Goal: Information Seeking & Learning: Compare options

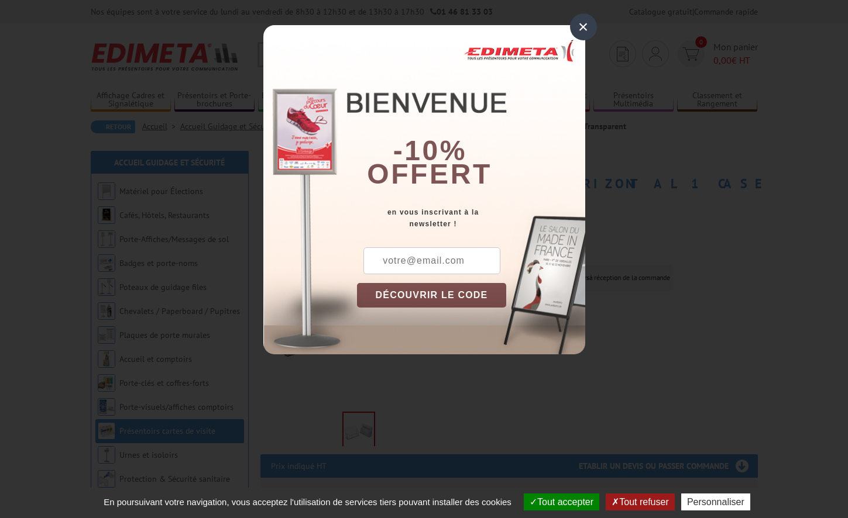
click at [580, 27] on div "×" at bounding box center [583, 26] width 27 height 27
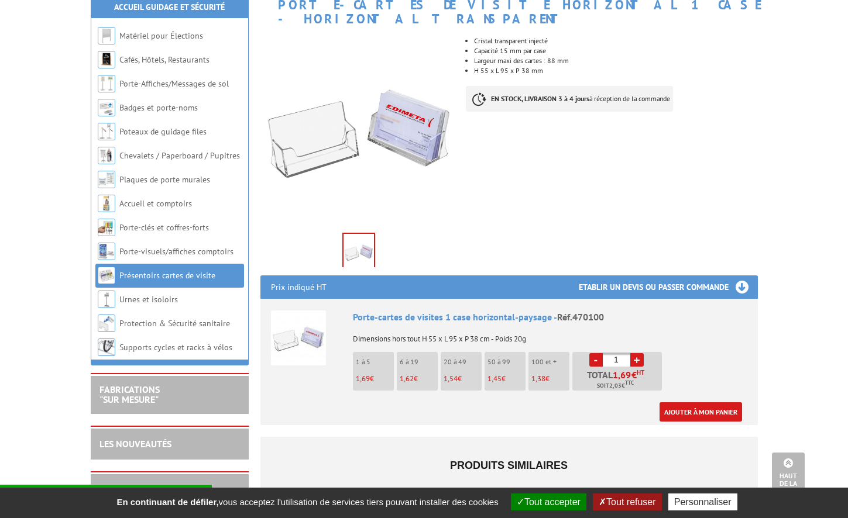
scroll to position [175, 0]
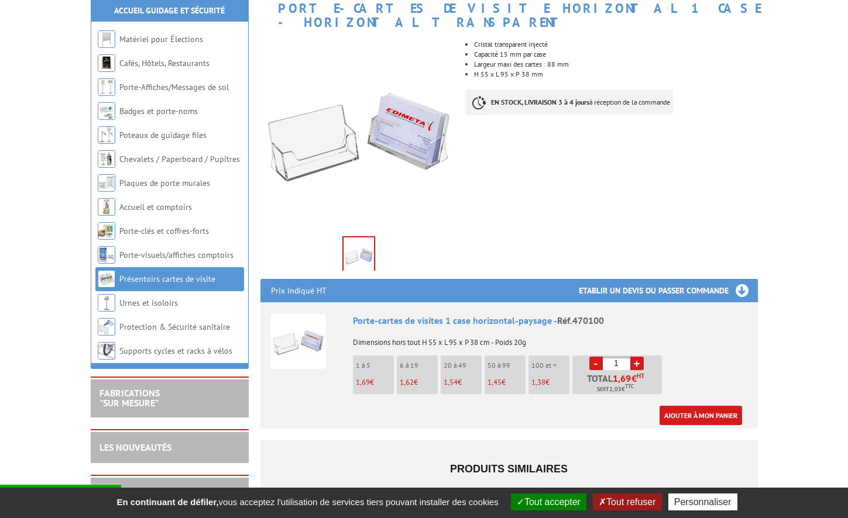
click at [637, 357] on link "+" at bounding box center [636, 363] width 13 height 13
type input "2"
click at [186, 276] on link "Présentoirs cartes de visite" at bounding box center [167, 279] width 96 height 11
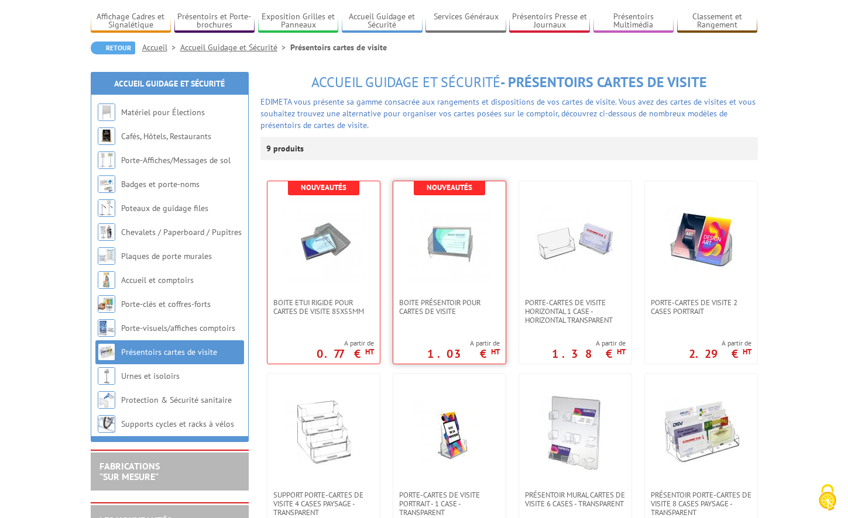
scroll to position [117, 0]
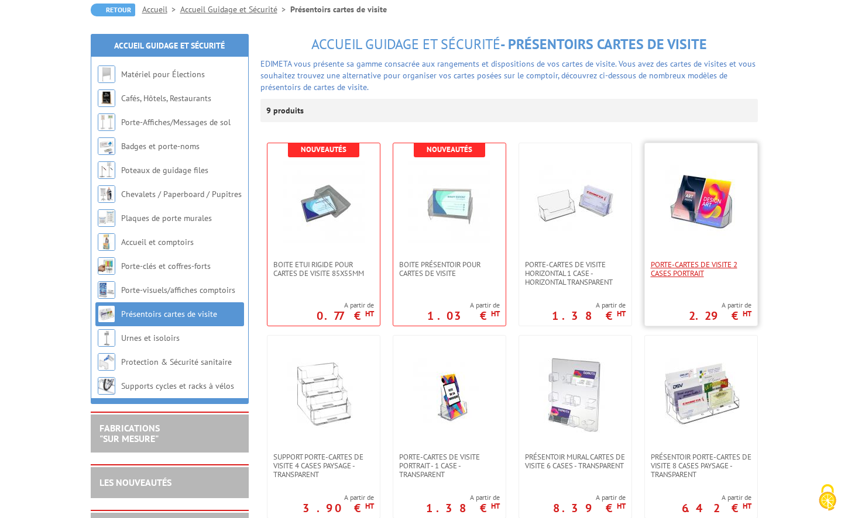
click at [690, 269] on span "Porte-Cartes De Visite 2 Cases Portrait" at bounding box center [700, 269] width 101 height 18
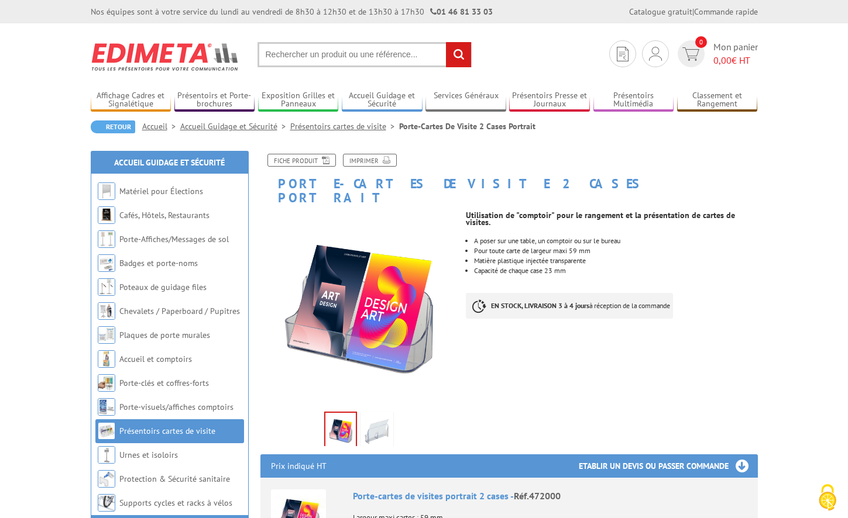
click at [178, 430] on link "Présentoirs cartes de visite" at bounding box center [167, 431] width 96 height 11
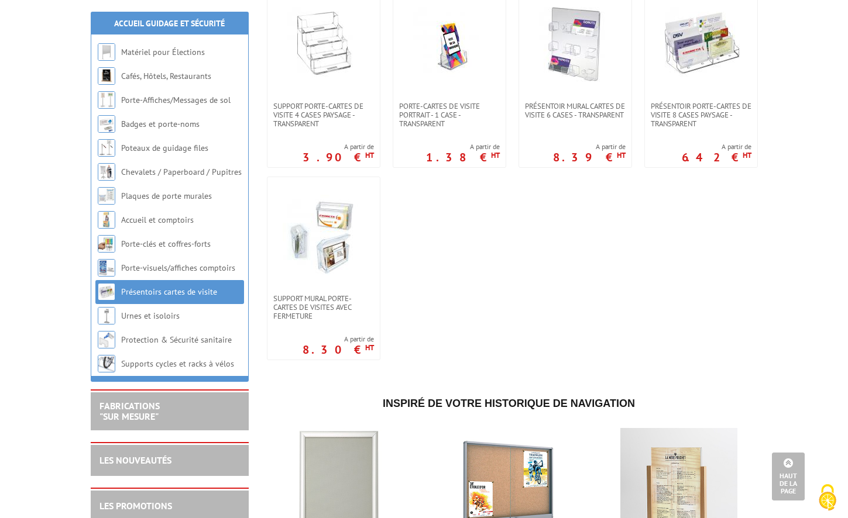
scroll to position [117, 0]
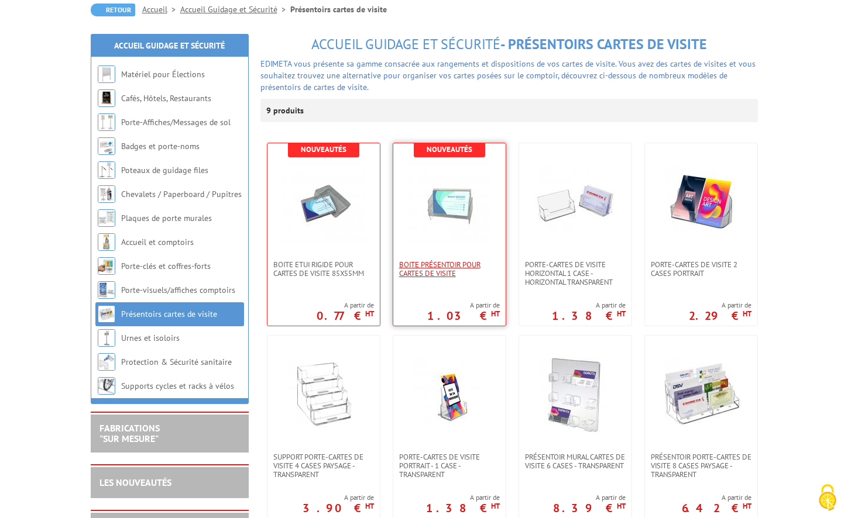
click at [452, 270] on span "Boite présentoir pour Cartes de Visite" at bounding box center [449, 269] width 101 height 18
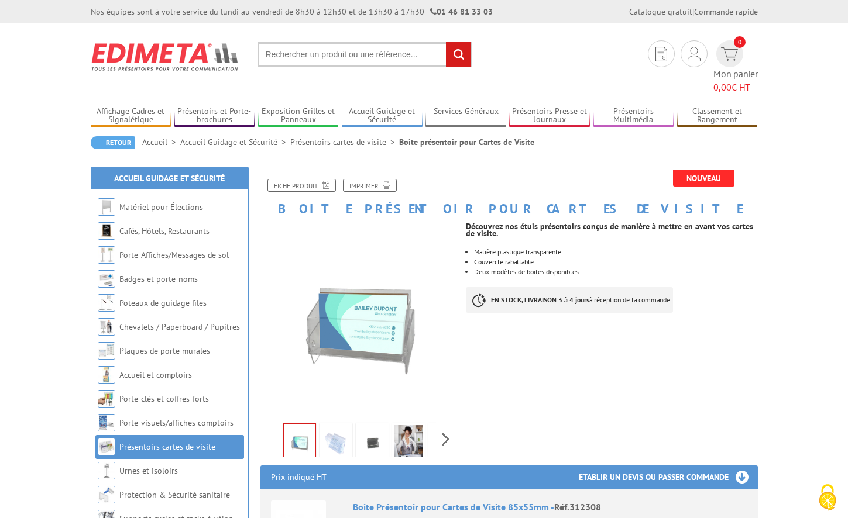
click at [340, 430] on img at bounding box center [336, 443] width 28 height 36
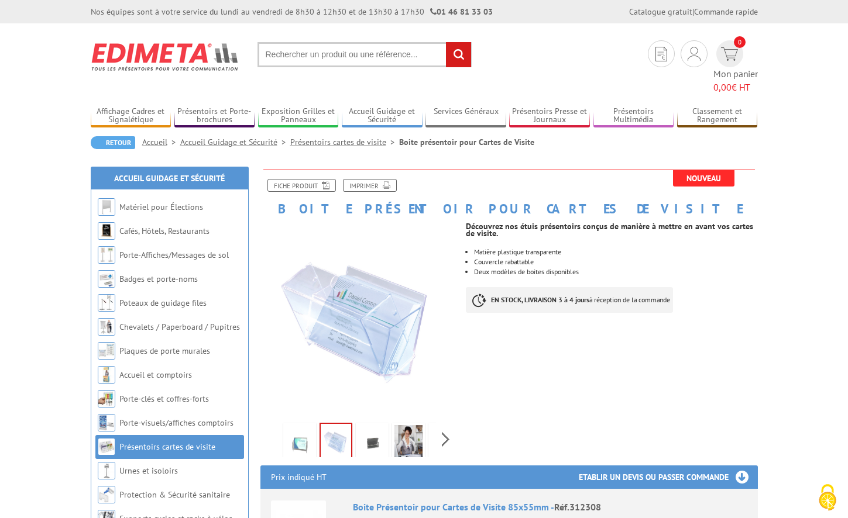
click at [302, 429] on img at bounding box center [299, 443] width 28 height 36
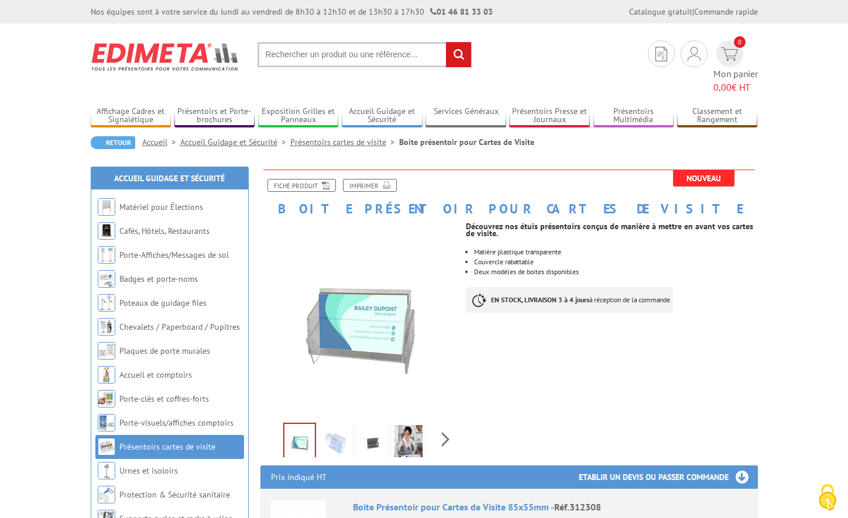
click at [377, 426] on img at bounding box center [372, 443] width 28 height 36
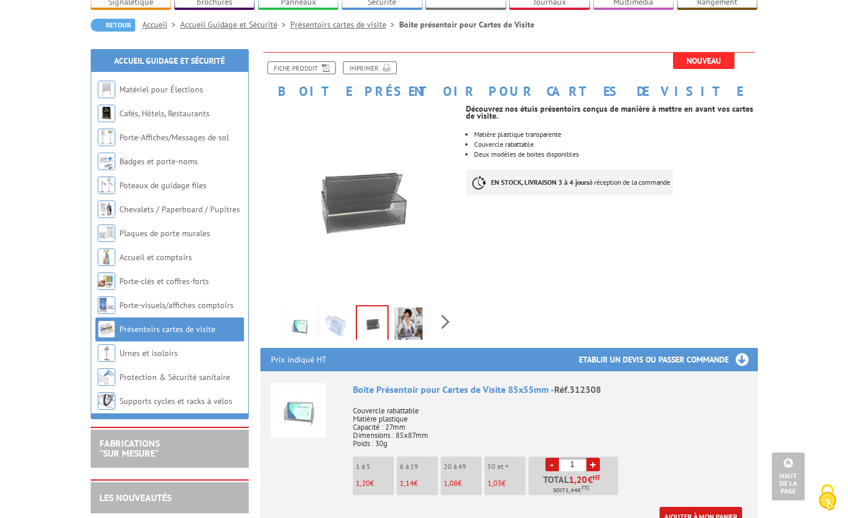
scroll to position [117, 0]
click at [122, 325] on link "Présentoirs cartes de visite" at bounding box center [167, 330] width 96 height 11
